Goal: Task Accomplishment & Management: Complete application form

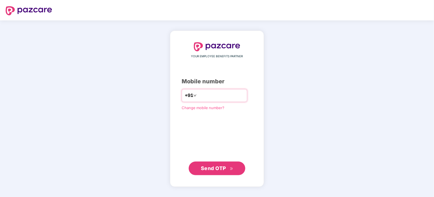
type input "*"
type input "**********"
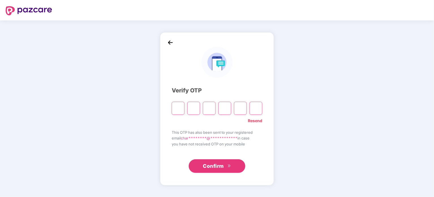
type input "*"
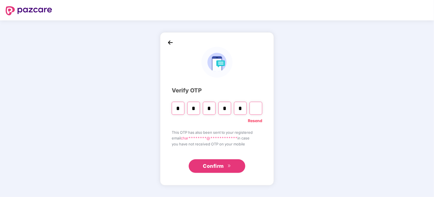
type input "*"
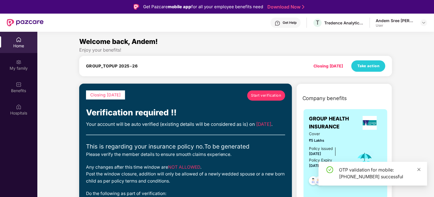
click at [419, 168] on icon "close" at bounding box center [419, 169] width 3 height 3
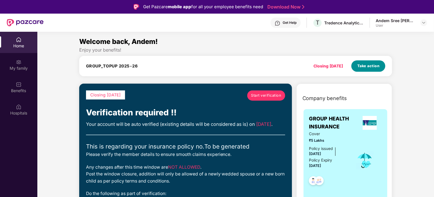
click at [367, 64] on span "Take action" at bounding box center [369, 66] width 22 height 6
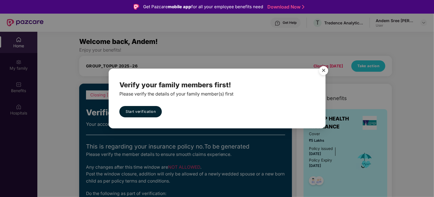
click at [324, 70] on img "Close" at bounding box center [324, 71] width 16 height 16
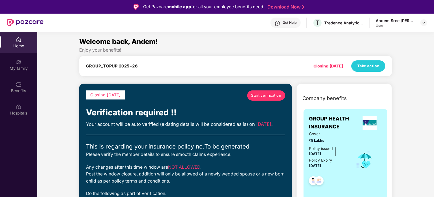
click at [125, 65] on h4 "GROUP_TOPUP 2025-26" at bounding box center [112, 66] width 52 height 6
click at [371, 68] on span "Take action" at bounding box center [369, 66] width 22 height 6
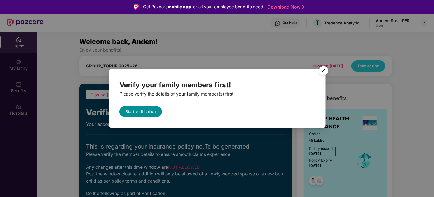
click at [141, 107] on link "Start verification" at bounding box center [140, 111] width 42 height 11
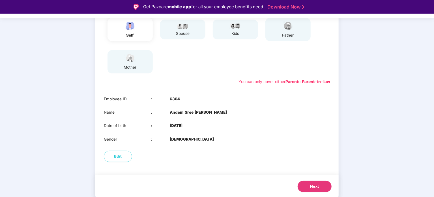
scroll to position [19, 0]
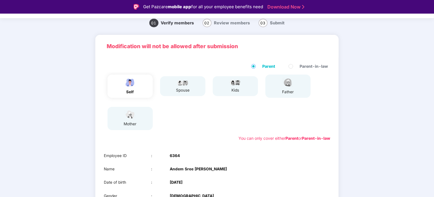
click at [228, 25] on span "Review members" at bounding box center [232, 22] width 36 height 5
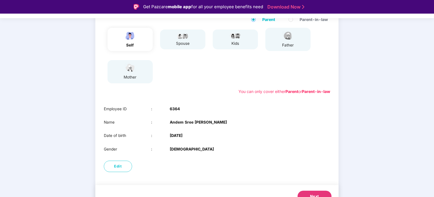
scroll to position [76, 0]
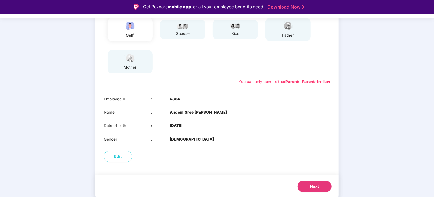
click at [296, 31] on div "father" at bounding box center [288, 29] width 45 height 23
click at [148, 59] on div "mother" at bounding box center [130, 61] width 45 height 23
click at [310, 181] on button "Next" at bounding box center [315, 186] width 34 height 11
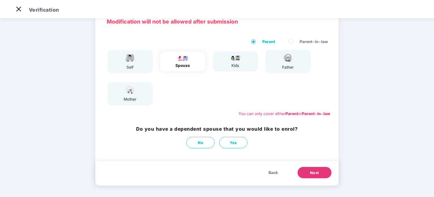
click at [309, 175] on button "Next" at bounding box center [315, 172] width 34 height 11
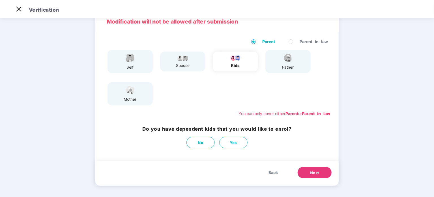
click at [309, 175] on button "Next" at bounding box center [315, 172] width 34 height 11
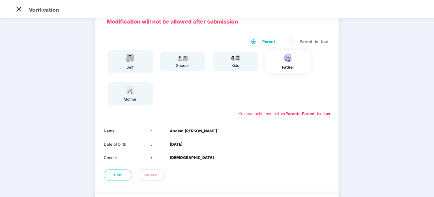
scroll to position [63, 0]
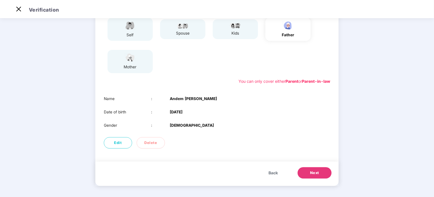
click at [309, 175] on button "Next" at bounding box center [315, 172] width 34 height 11
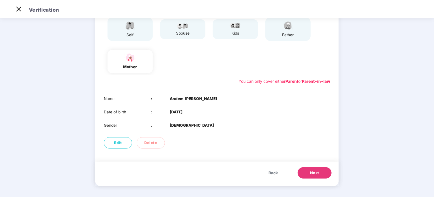
click at [309, 175] on button "Next" at bounding box center [315, 172] width 34 height 11
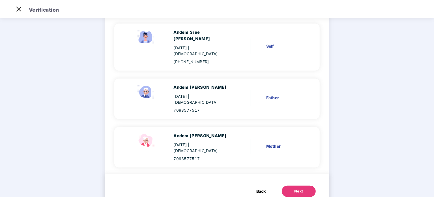
click at [304, 185] on button "Next" at bounding box center [299, 190] width 34 height 11
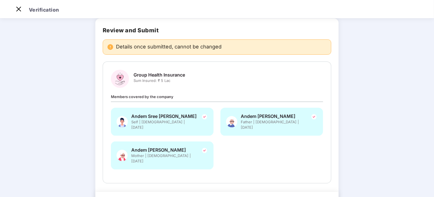
scroll to position [44, 0]
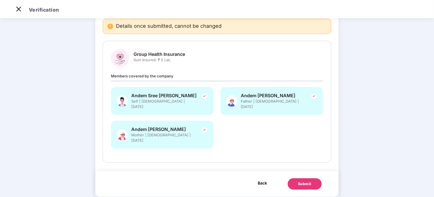
click at [262, 179] on span "Back" at bounding box center [262, 182] width 9 height 7
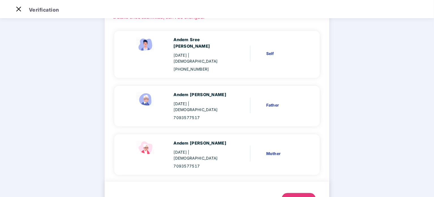
click at [261, 195] on span "Back" at bounding box center [261, 198] width 9 height 6
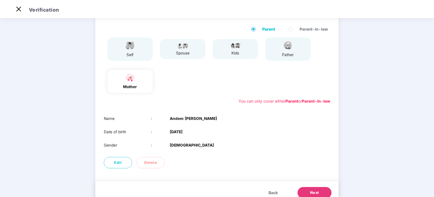
click at [267, 190] on button "Back" at bounding box center [273, 192] width 21 height 11
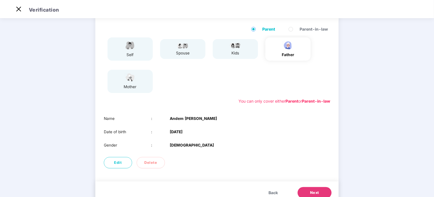
click at [267, 190] on button "Back" at bounding box center [273, 192] width 21 height 11
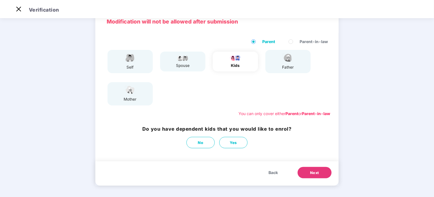
scroll to position [30, 0]
click at [267, 190] on div "Modification will not be allowed after submission Parent Parent-in-law self spo…" at bounding box center [216, 100] width 243 height 181
click at [268, 176] on button "Back" at bounding box center [273, 172] width 21 height 11
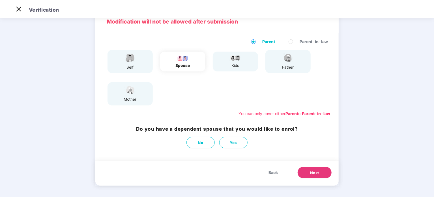
click at [268, 176] on button "Back" at bounding box center [273, 172] width 21 height 11
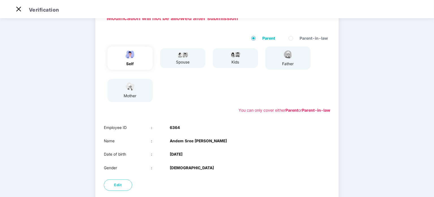
scroll to position [0, 0]
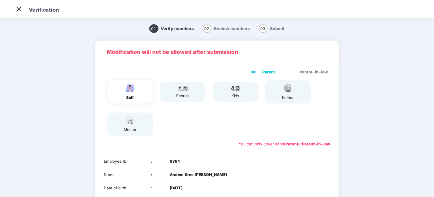
click at [243, 28] on span "Review members" at bounding box center [232, 28] width 36 height 5
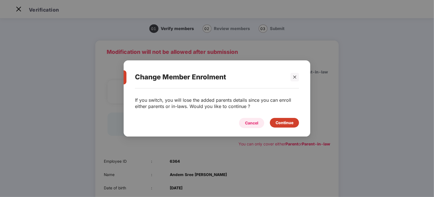
click at [252, 123] on div "Cancel" at bounding box center [251, 123] width 13 height 6
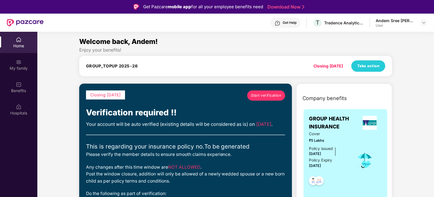
click at [97, 68] on h4 "GROUP_TOPUP 2025-26" at bounding box center [112, 66] width 52 height 6
click at [122, 66] on h4 "GROUP_TOPUP 2025-26" at bounding box center [112, 66] width 52 height 6
click at [258, 93] on span "Start verification" at bounding box center [266, 96] width 30 height 6
click at [426, 21] on img at bounding box center [424, 22] width 5 height 5
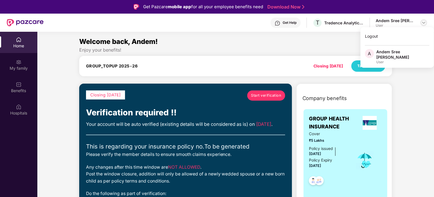
click at [426, 21] on img at bounding box center [424, 22] width 5 height 5
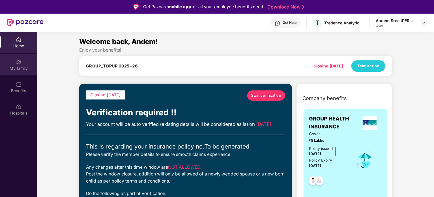
click at [18, 61] on img at bounding box center [19, 62] width 6 height 6
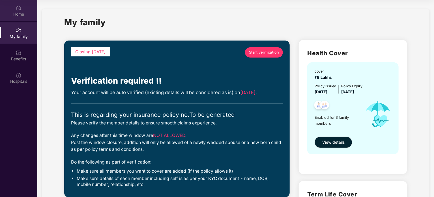
click at [23, 18] on div "Home" at bounding box center [18, 10] width 37 height 21
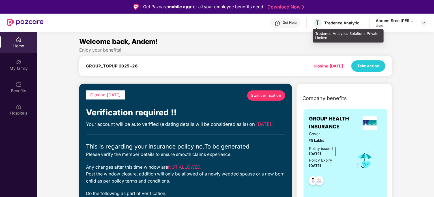
click at [345, 23] on div "Tredence Analytics Solutions Private Limited" at bounding box center [344, 22] width 40 height 5
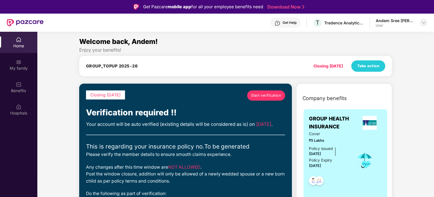
click at [423, 23] on img at bounding box center [424, 22] width 5 height 5
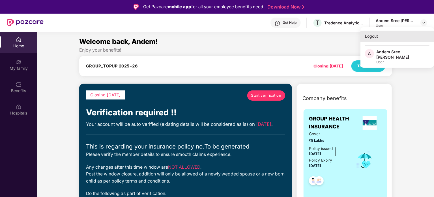
click at [378, 32] on div "Logout" at bounding box center [398, 36] width 74 height 11
